Goal: Feedback & Contribution: Leave review/rating

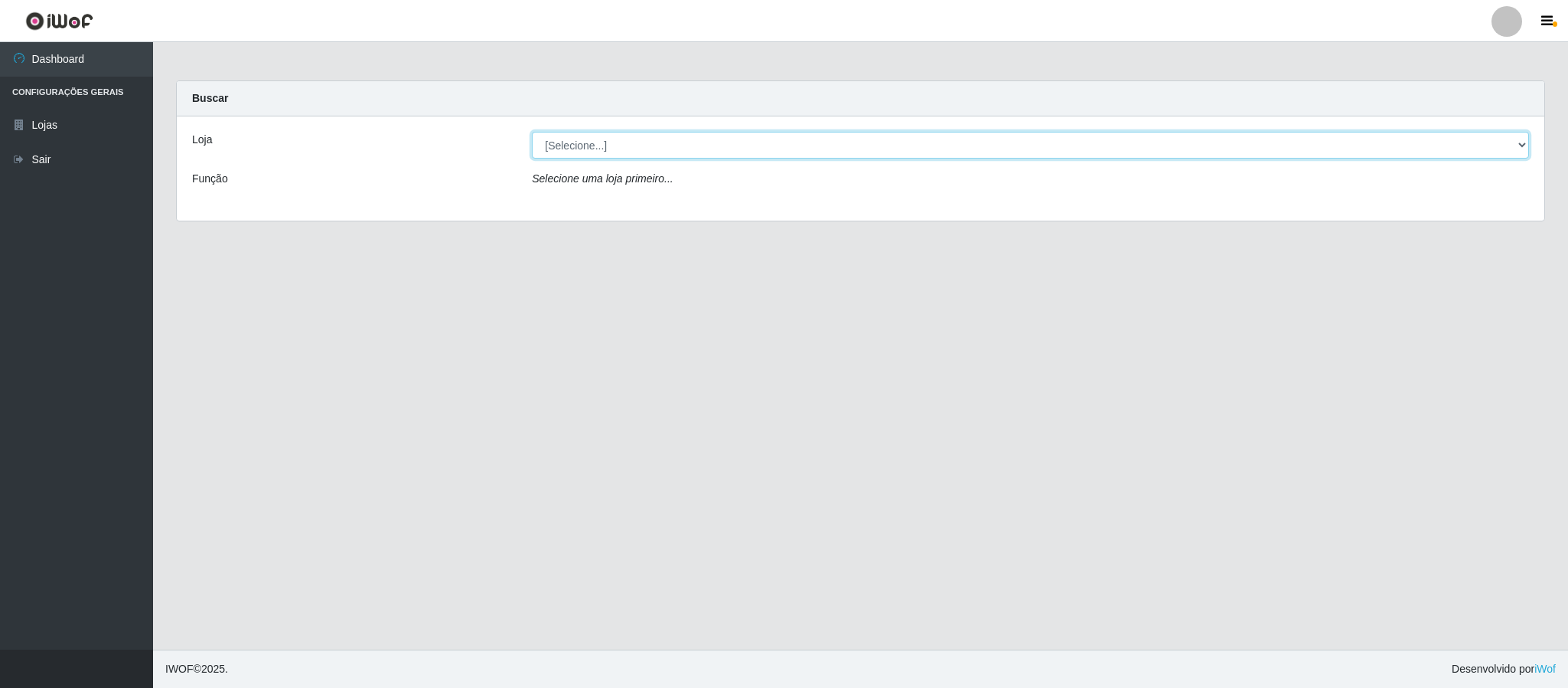
click at [878, 137] on select "[Selecione...] Queiroz Atacadão - Coophab" at bounding box center [1030, 145] width 997 height 27
select select "463"
click at [532, 132] on select "[Selecione...] Queiroz Atacadão - Coophab" at bounding box center [1030, 145] width 997 height 27
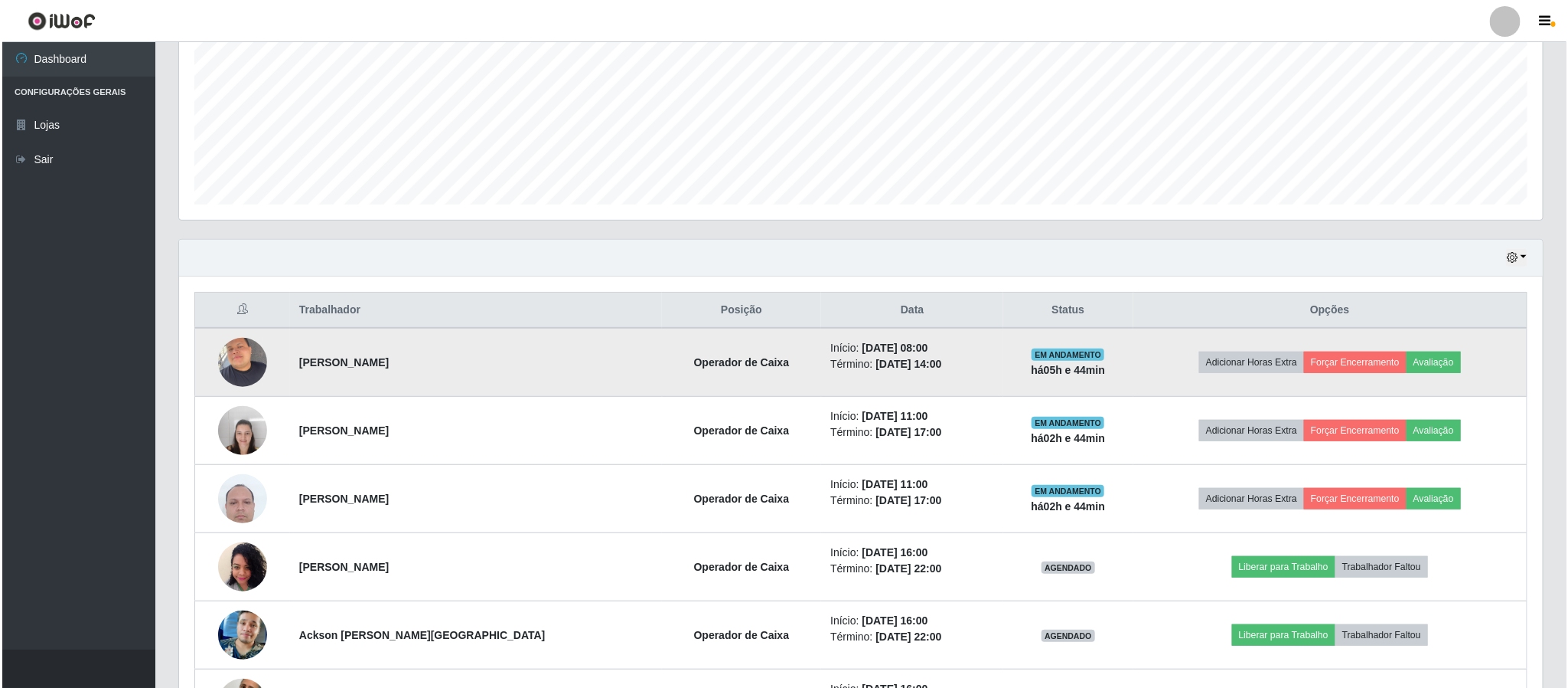
scroll to position [344, 0]
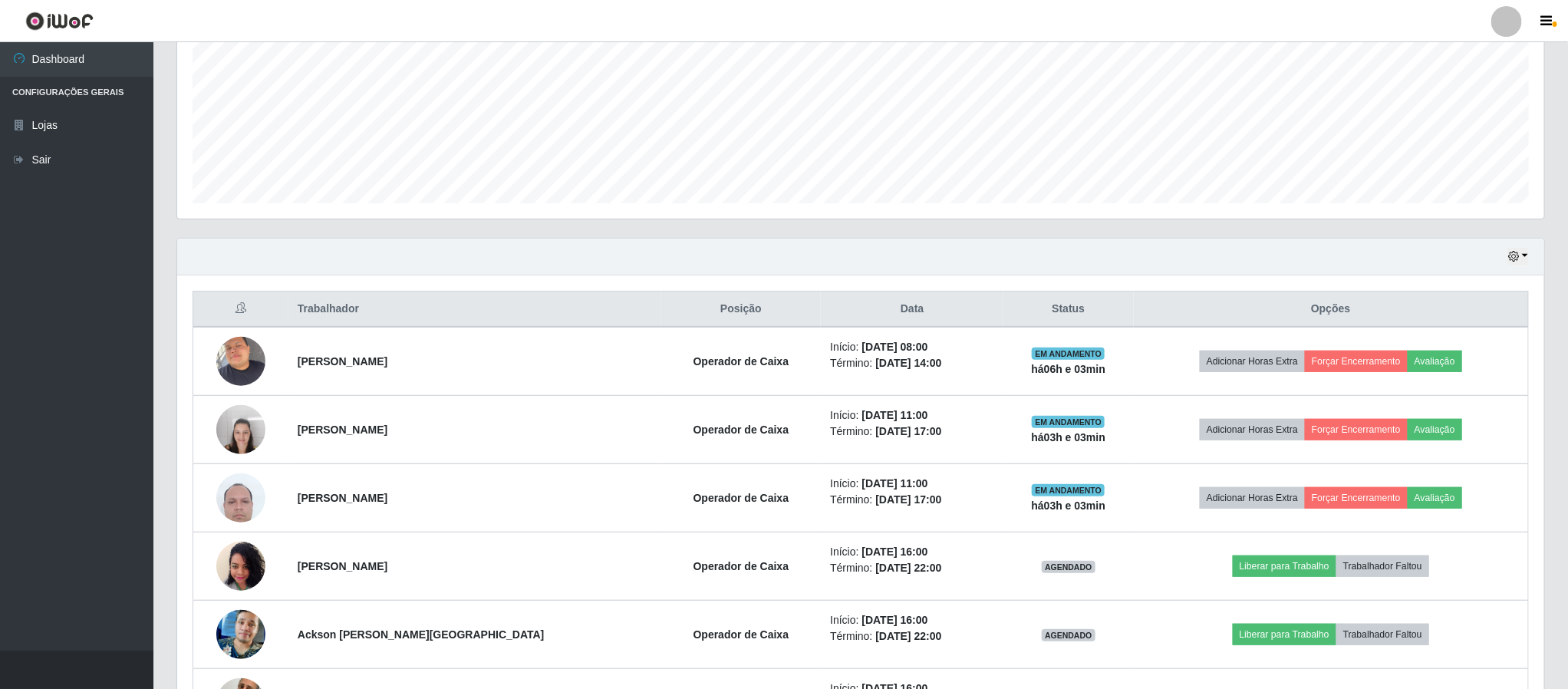
drag, startPoint x: 0, startPoint y: 104, endPoint x: 799, endPoint y: 42, distance: 801.4
click at [799, 42] on header "Perfil Alterar Senha Sair" at bounding box center [784, 21] width 1568 height 43
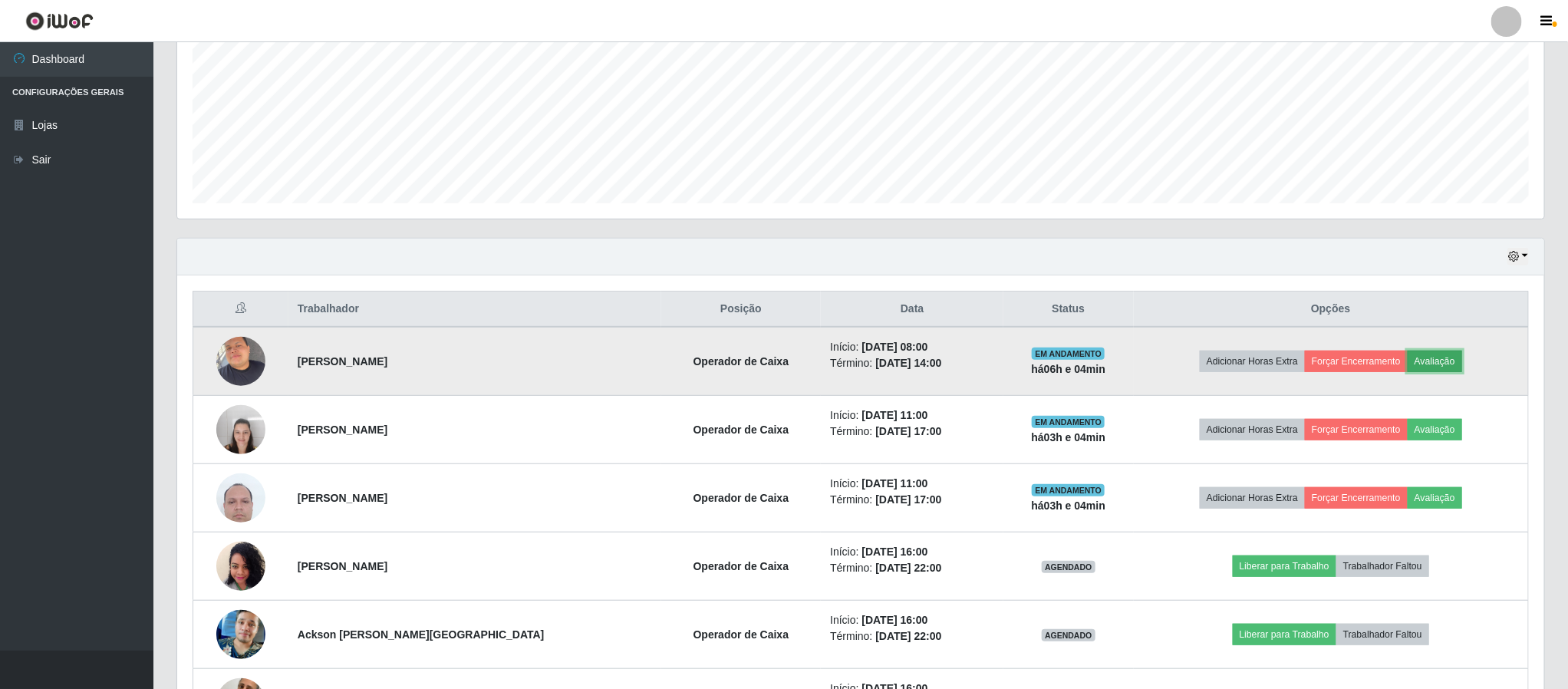
click at [1440, 364] on button "Avaliação" at bounding box center [1434, 361] width 54 height 21
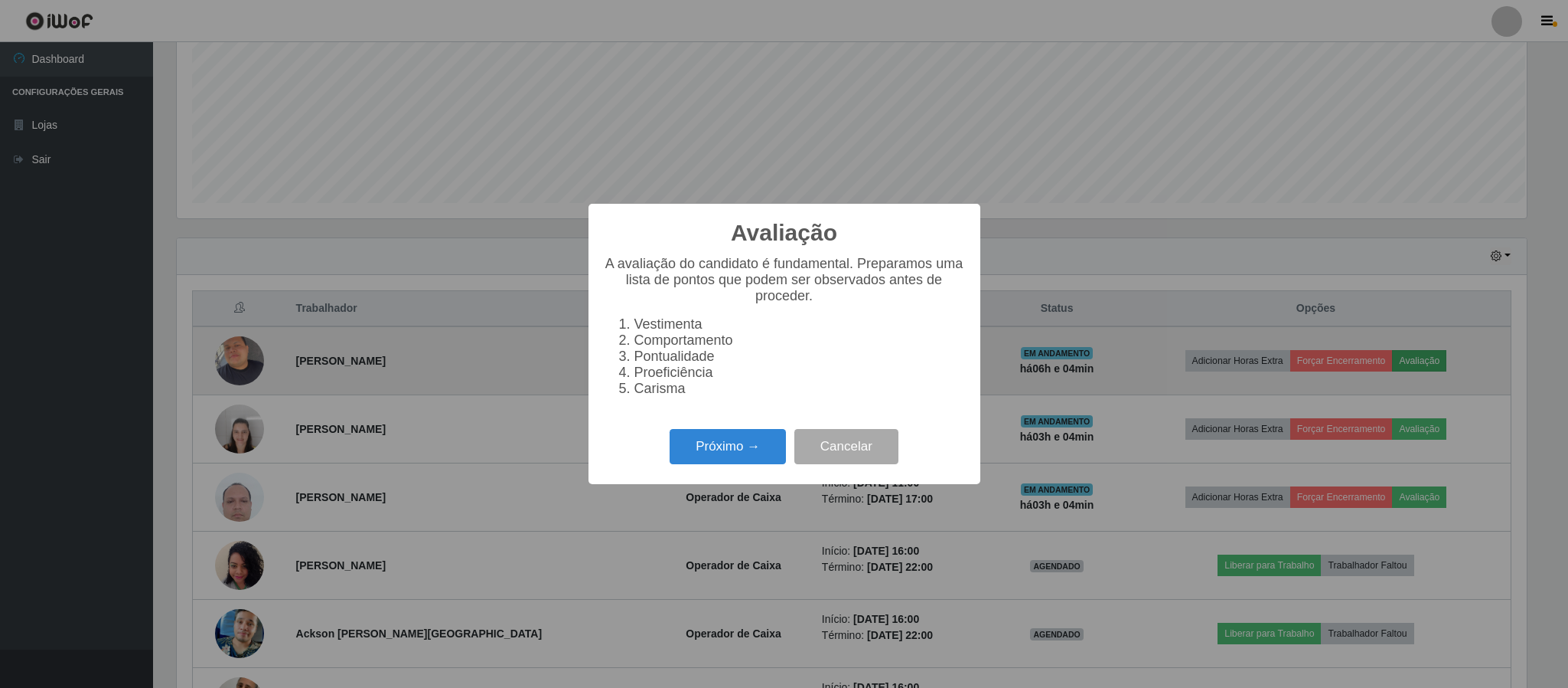
scroll to position [319, 1350]
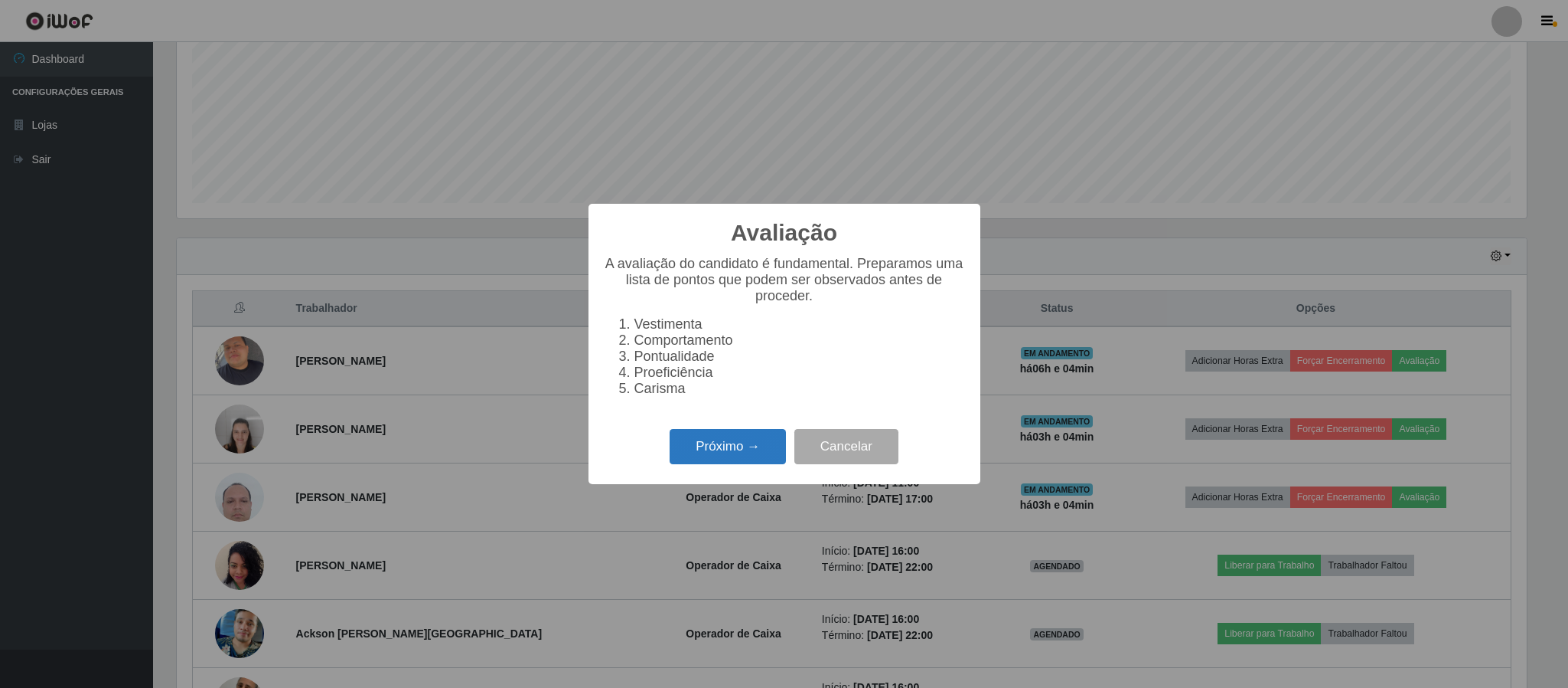
click at [762, 453] on button "Próximo →" at bounding box center [727, 446] width 116 height 36
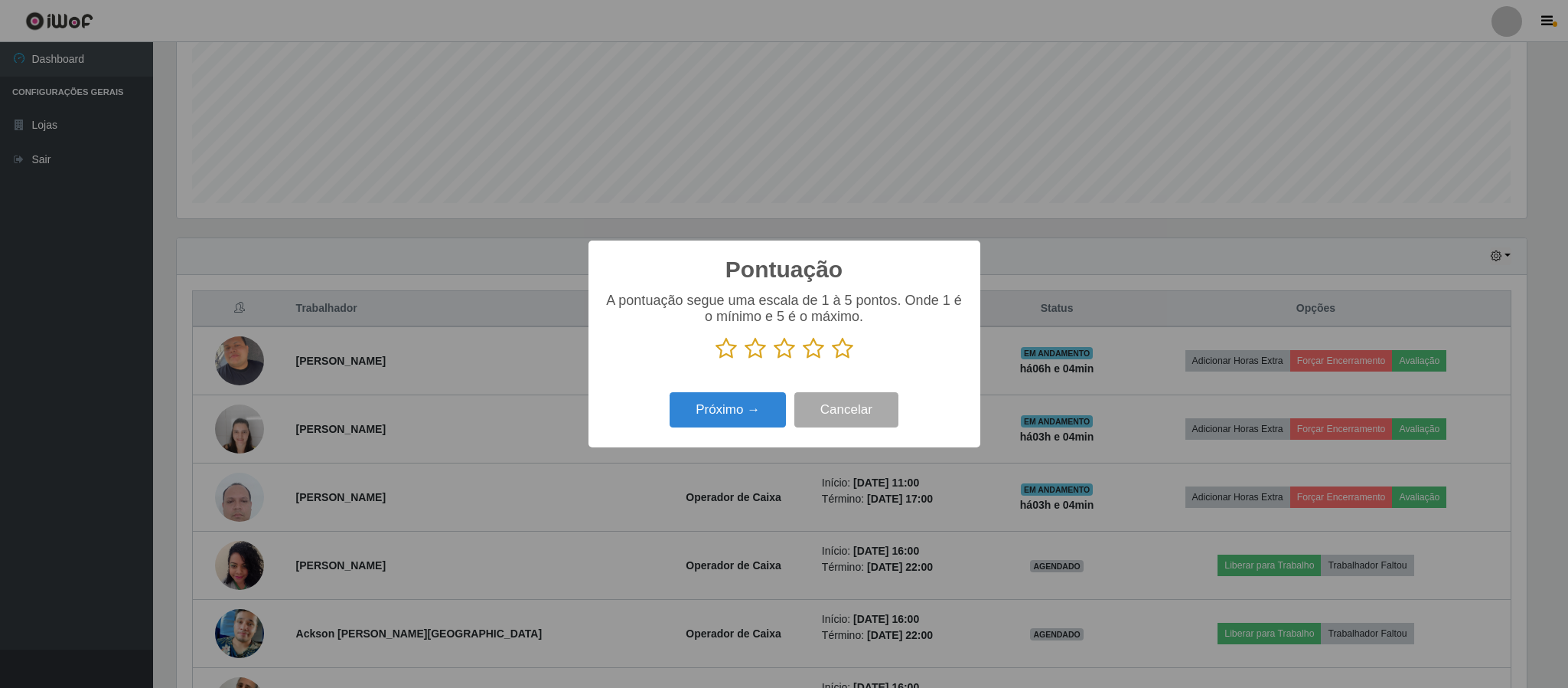
scroll to position [765439, 764134]
click at [836, 356] on icon at bounding box center [843, 348] width 21 height 23
click at [832, 360] on input "radio" at bounding box center [832, 360] width 0 height 0
click at [751, 409] on button "Próximo →" at bounding box center [727, 409] width 116 height 36
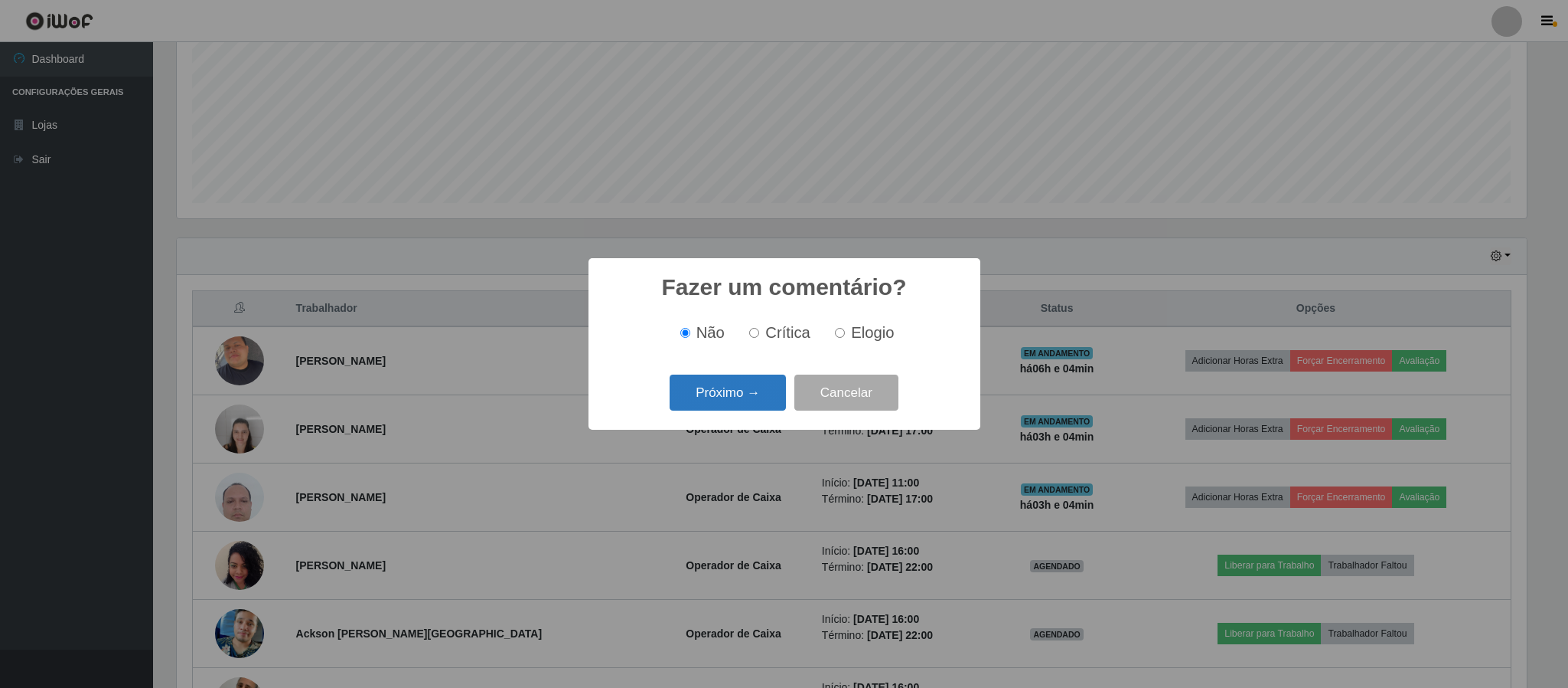
click at [747, 403] on button "Próximo →" at bounding box center [727, 392] width 116 height 36
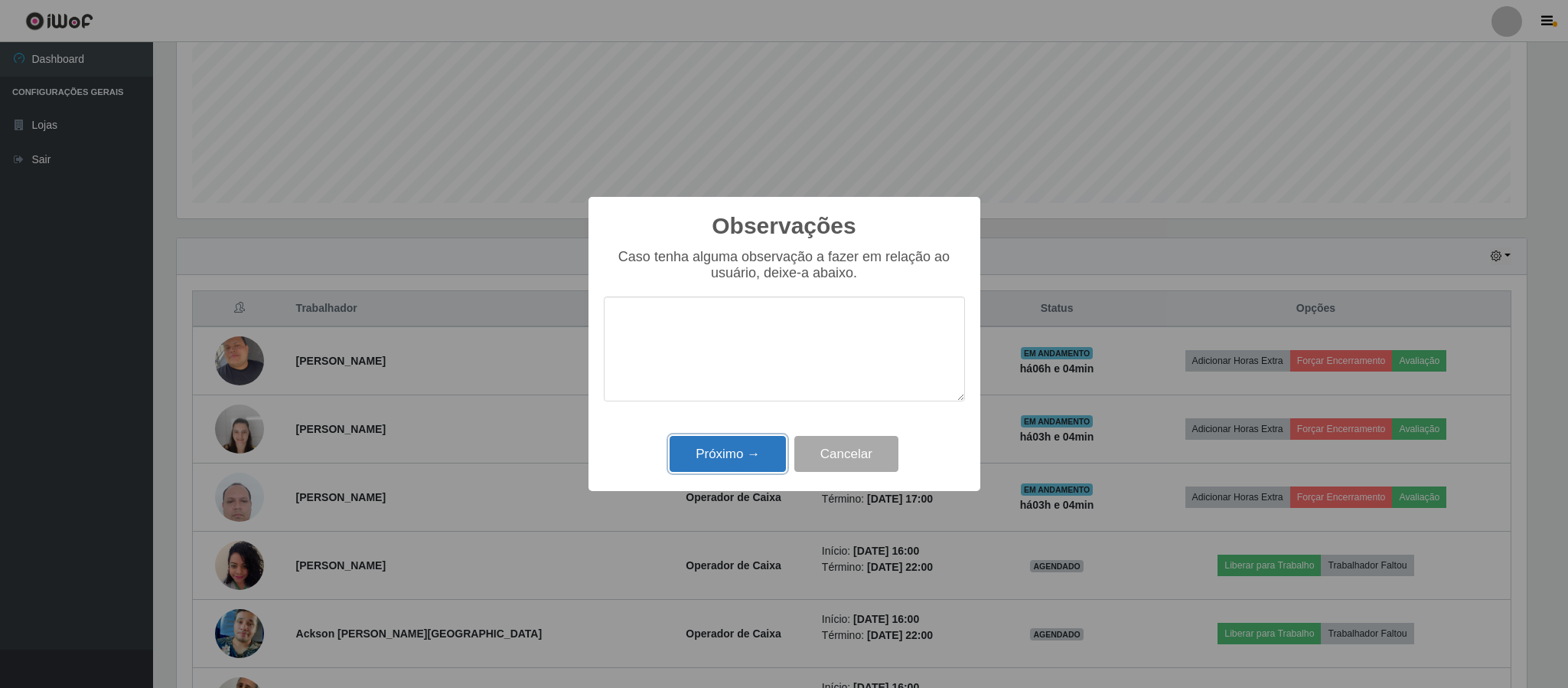
click at [745, 453] on button "Próximo →" at bounding box center [727, 453] width 116 height 36
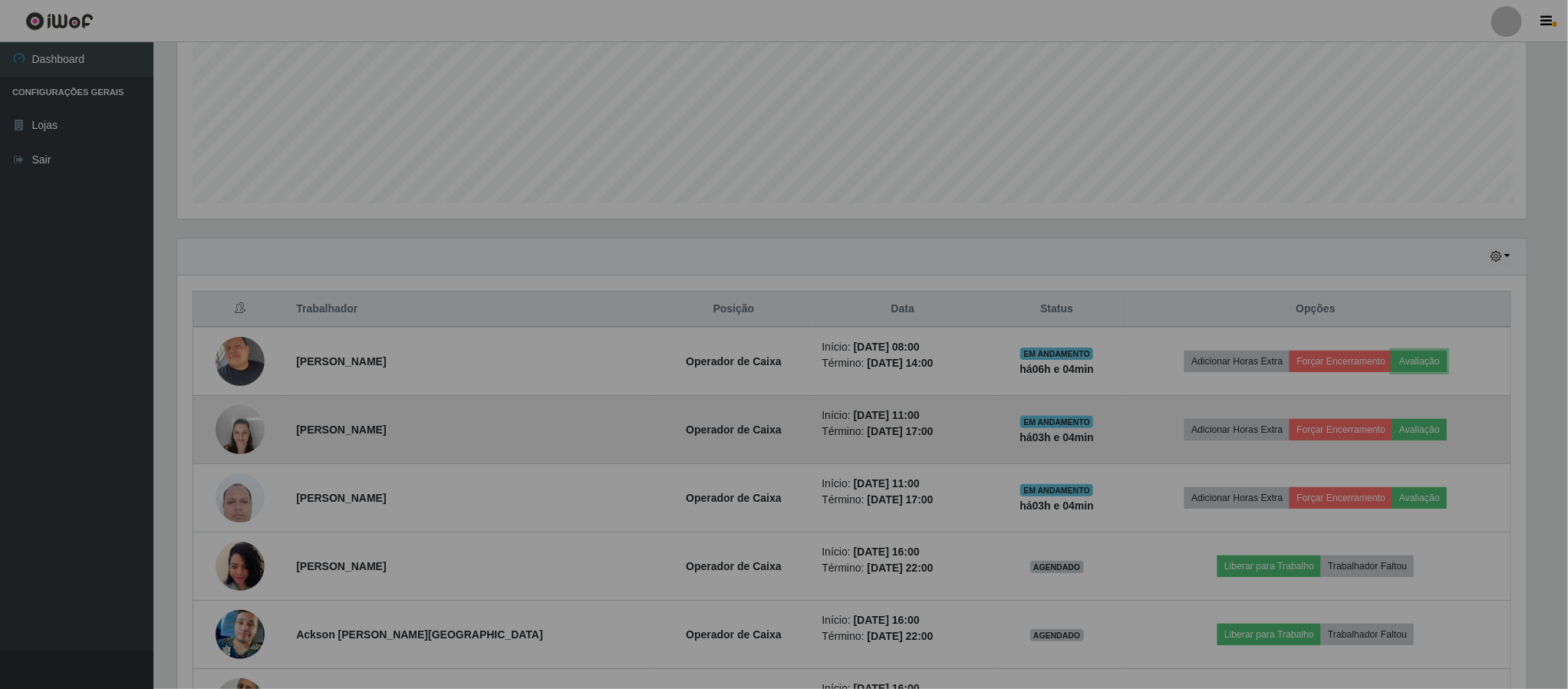
scroll to position [320, 1365]
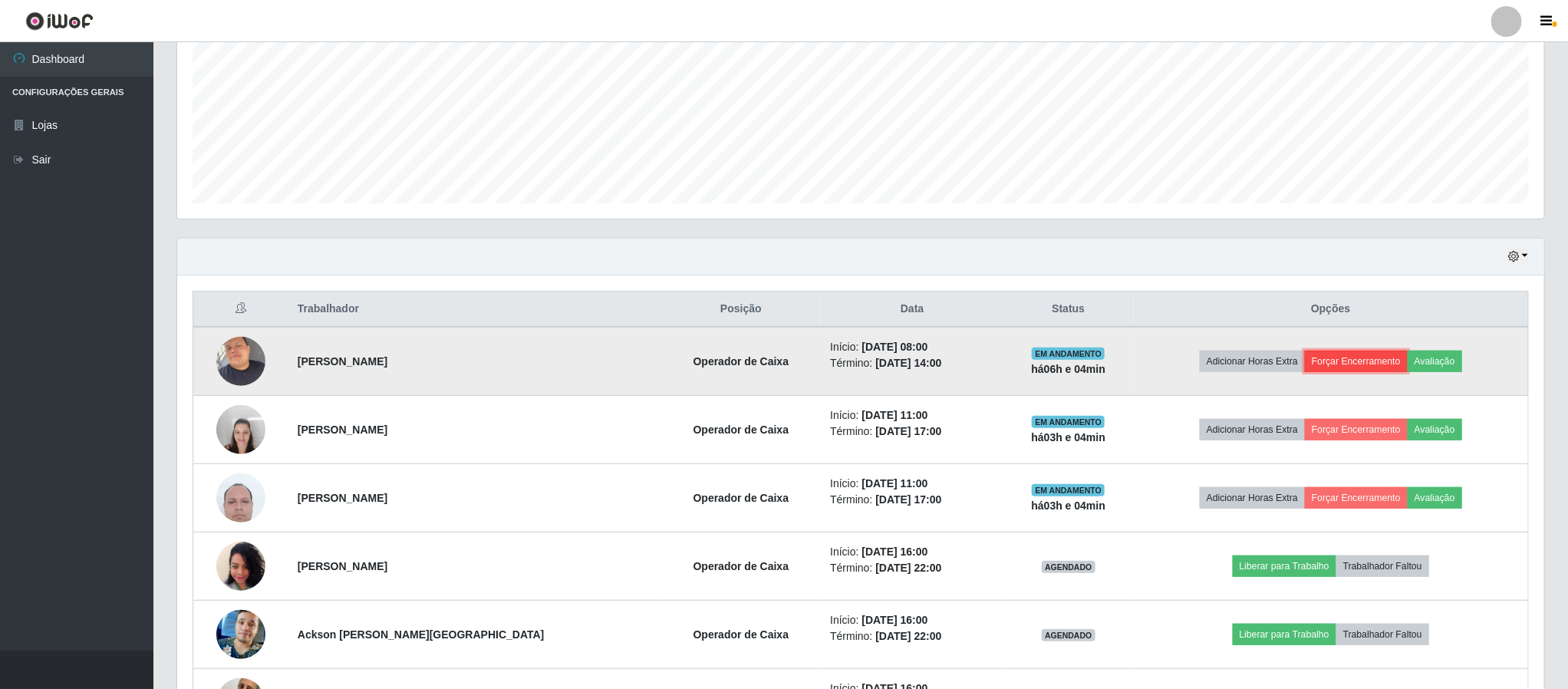
click at [1336, 364] on button "Forçar Encerramento" at bounding box center [1356, 361] width 103 height 21
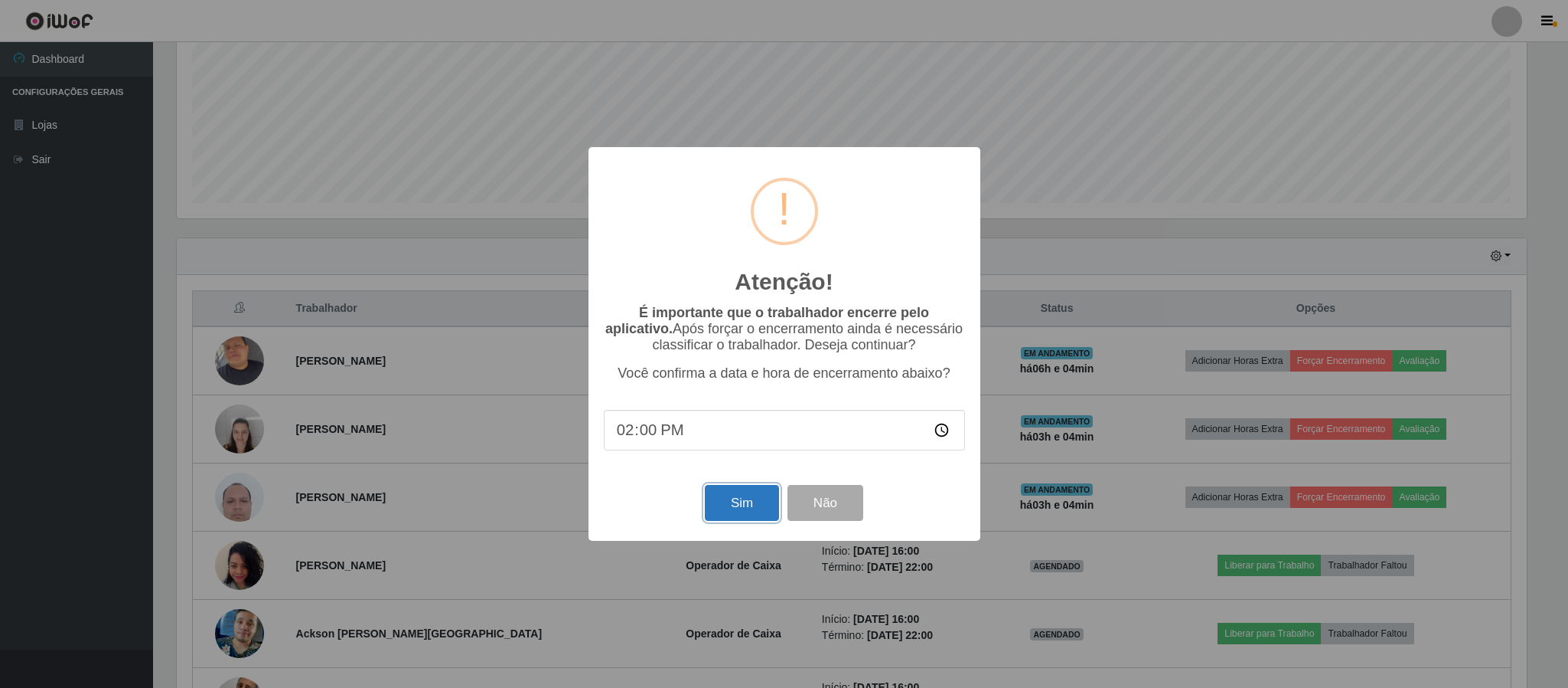
click at [754, 508] on button "Sim" at bounding box center [742, 502] width 74 height 36
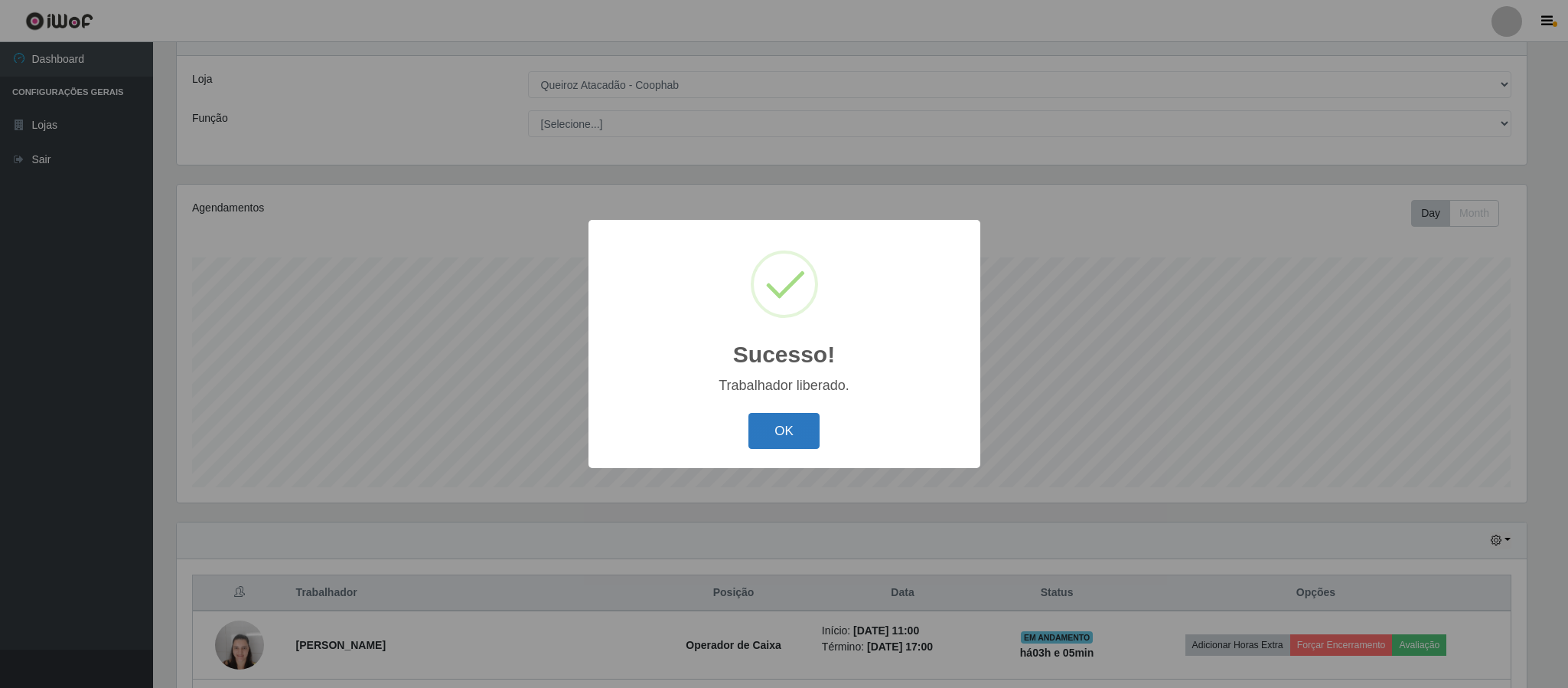
click at [790, 421] on button "OK" at bounding box center [784, 431] width 72 height 36
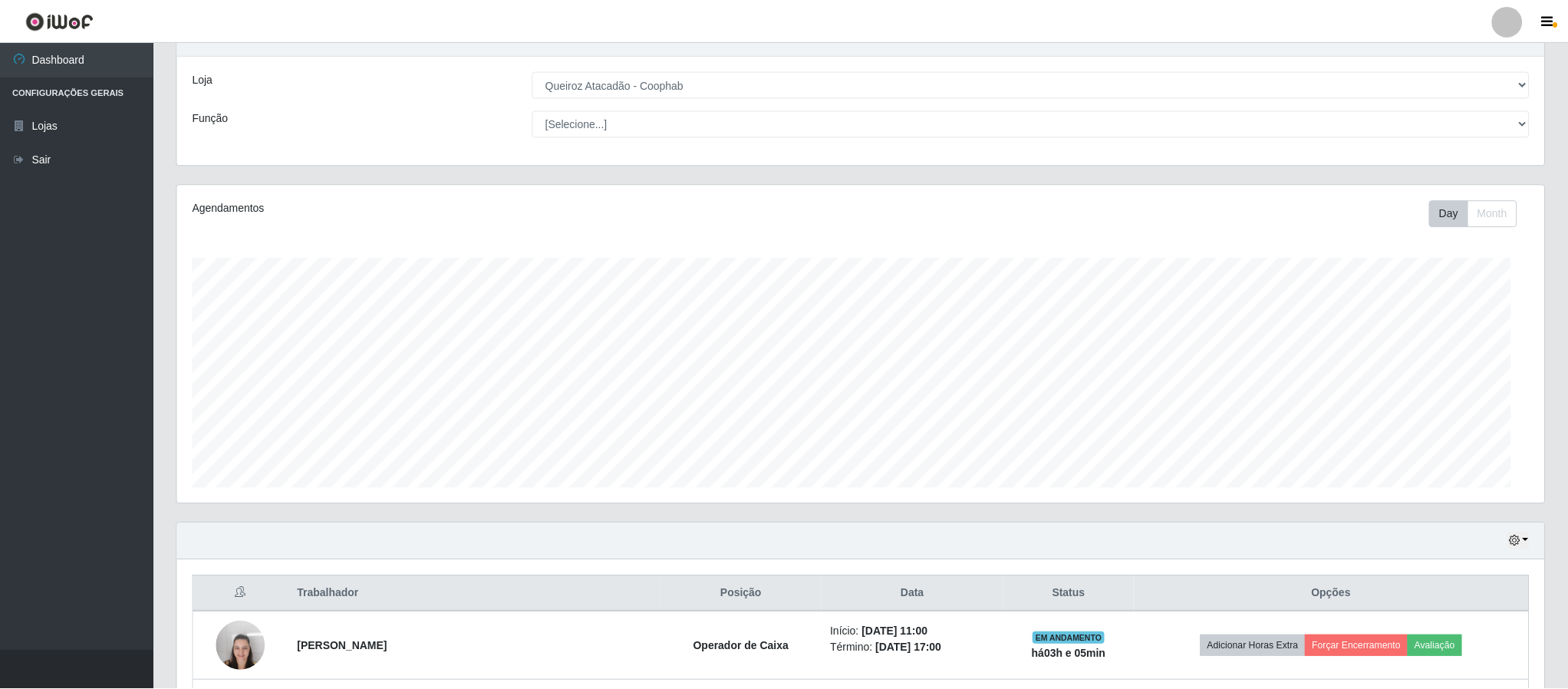
scroll to position [320, 1365]
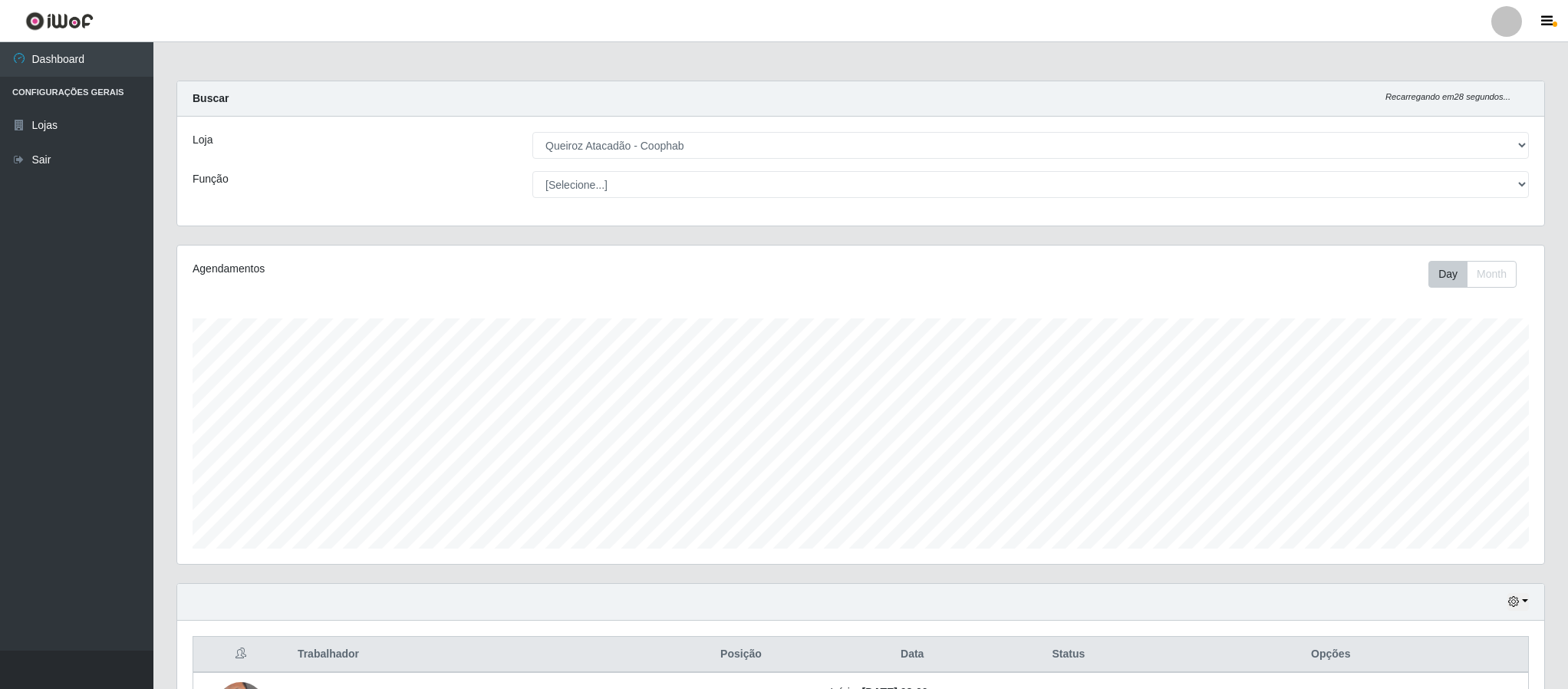
select select "463"
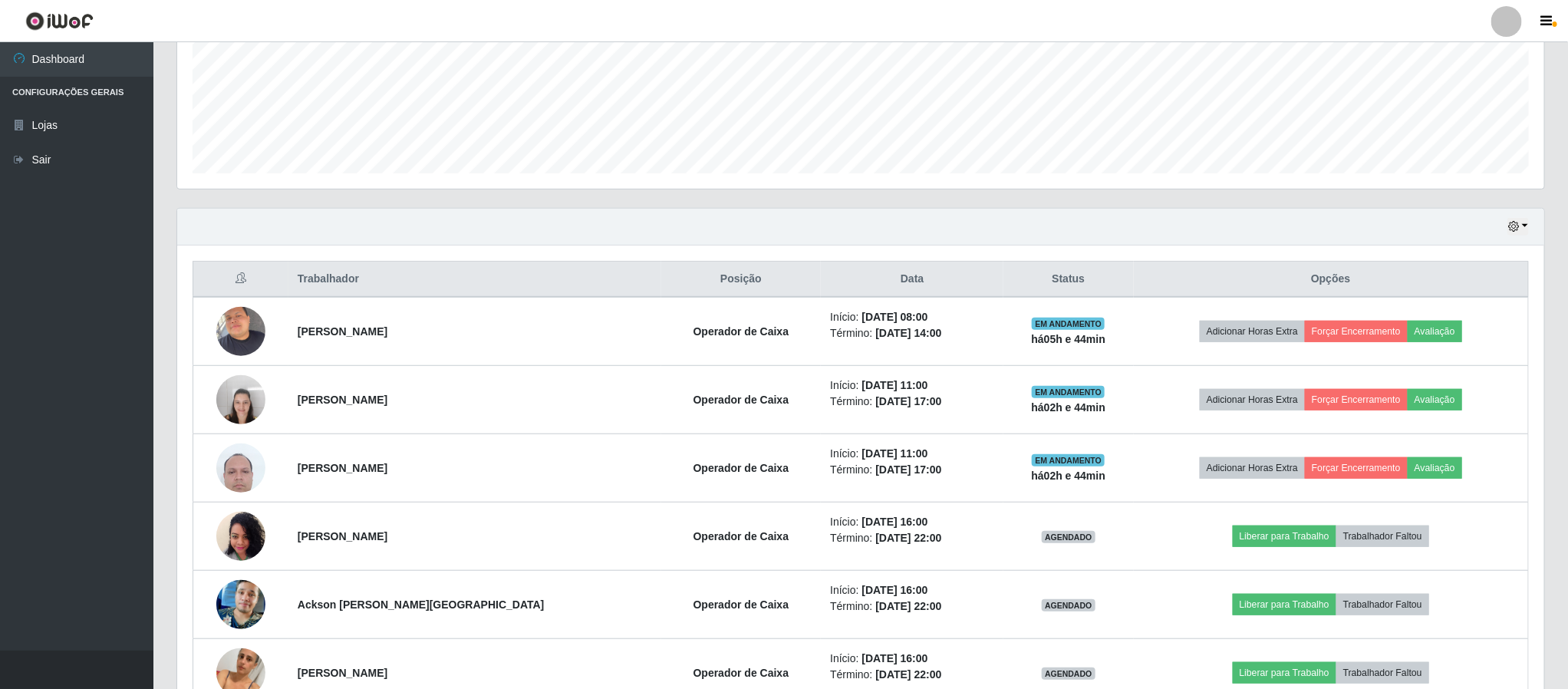
scroll to position [406, 0]
